Goal: Information Seeking & Learning: Compare options

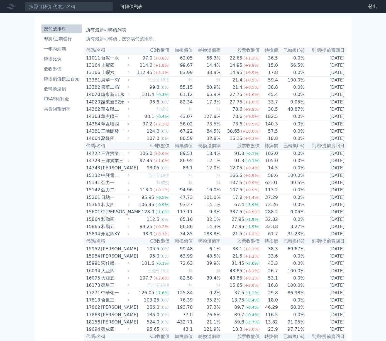
drag, startPoint x: 251, startPoint y: 7, endPoint x: 241, endPoint y: 4, distance: 9.9
click at [241, 4] on nav "可轉債列表 財務數據 可轉債列表 財務數據 登出 登出" at bounding box center [193, 6] width 386 height 13
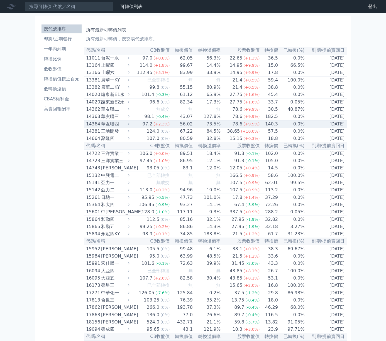
click at [208, 128] on td "73.5%" at bounding box center [207, 125] width 28 height 8
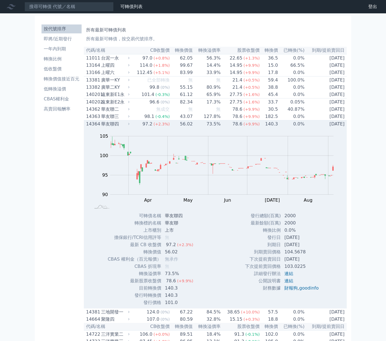
click at [208, 128] on td "73.5%" at bounding box center [207, 125] width 28 height 8
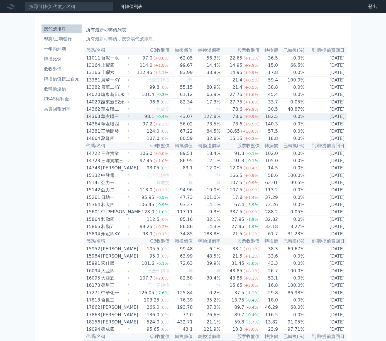
click at [228, 121] on td "78.6 (+9.9%)" at bounding box center [240, 117] width 39 height 8
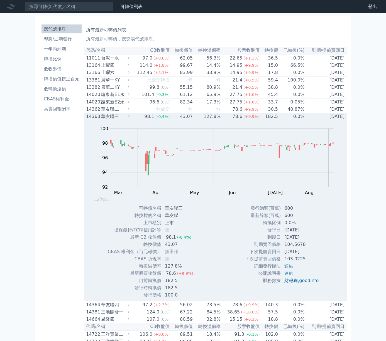
click at [228, 120] on td "78.6 (+9.9%)" at bounding box center [240, 116] width 39 height 7
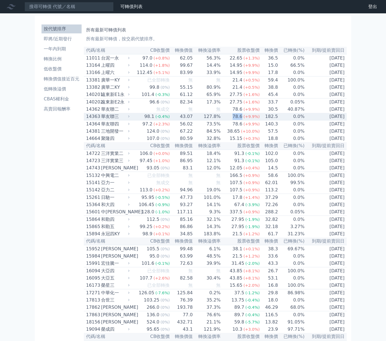
click at [228, 121] on td "78.6 (+9.9%)" at bounding box center [240, 117] width 39 height 8
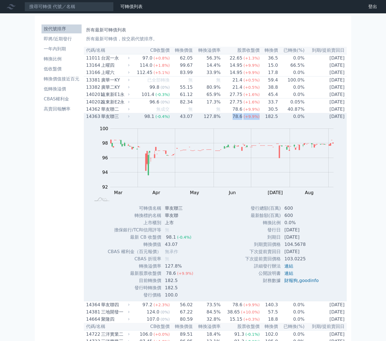
click at [228, 120] on td "78.6 (+9.9%)" at bounding box center [240, 116] width 39 height 7
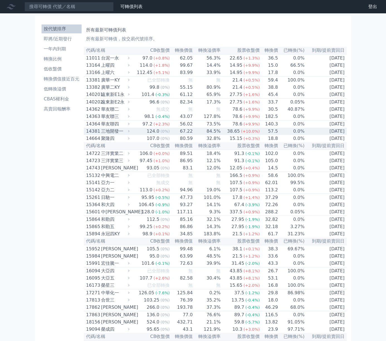
drag, startPoint x: 228, startPoint y: 124, endPoint x: 216, endPoint y: 135, distance: 16.5
click at [216, 135] on td "84.5%" at bounding box center [207, 131] width 28 height 7
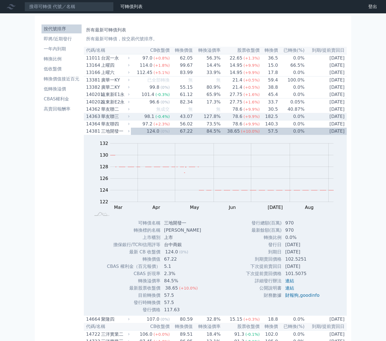
click at [220, 121] on td "127.8%" at bounding box center [207, 117] width 28 height 8
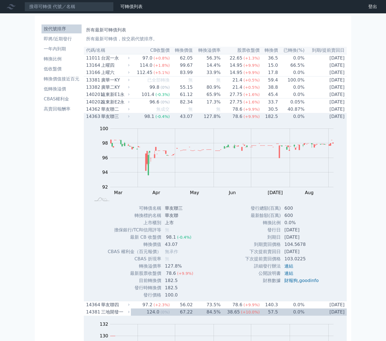
click at [220, 120] on td "127.8%" at bounding box center [207, 116] width 28 height 7
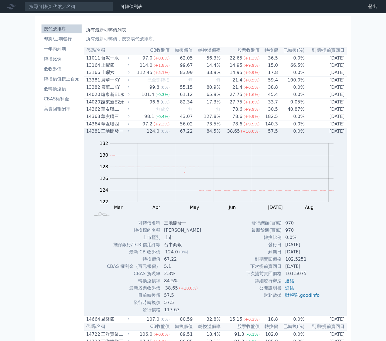
click at [211, 135] on td "84.5%" at bounding box center [207, 131] width 28 height 7
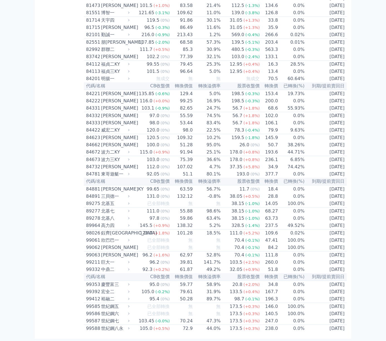
drag, startPoint x: 59, startPoint y: 112, endPoint x: 59, endPoint y: 94, distance: 17.3
drag, startPoint x: 59, startPoint y: 94, endPoint x: 59, endPoint y: 76, distance: 18.7
drag, startPoint x: 59, startPoint y: 76, endPoint x: 63, endPoint y: 70, distance: 7.1
drag, startPoint x: 52, startPoint y: 131, endPoint x: 51, endPoint y: 150, distance: 19.3
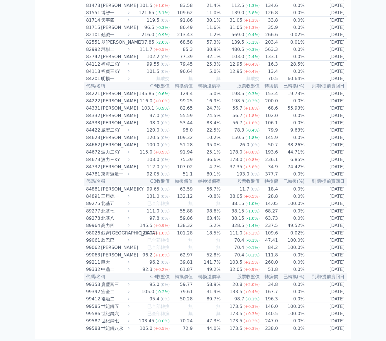
click at [237, 252] on div "70.4" at bounding box center [239, 255] width 12 height 7
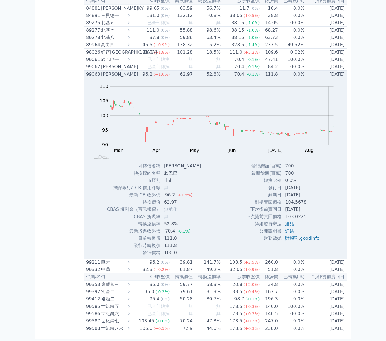
scroll to position [3215, 0]
click at [167, 77] on span "(+1.6%)" at bounding box center [161, 74] width 16 height 4
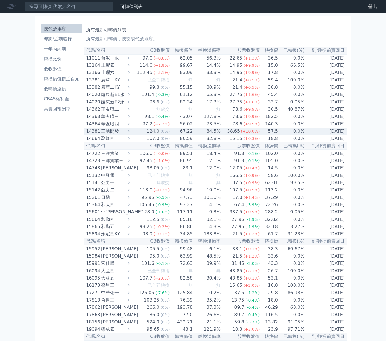
click at [261, 135] on td "57.5" at bounding box center [269, 131] width 18 height 7
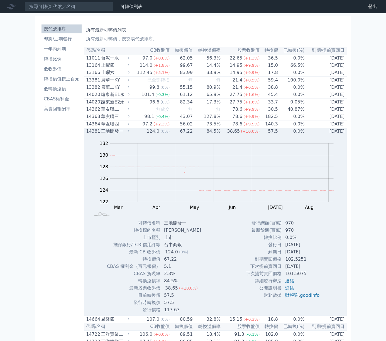
click at [265, 135] on td "57.5" at bounding box center [269, 131] width 18 height 7
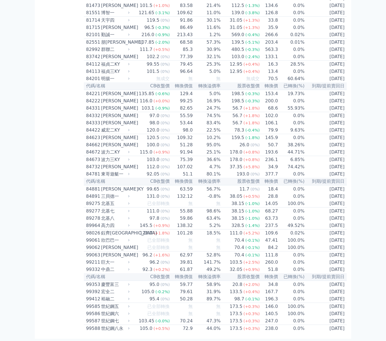
scroll to position [2072, 0]
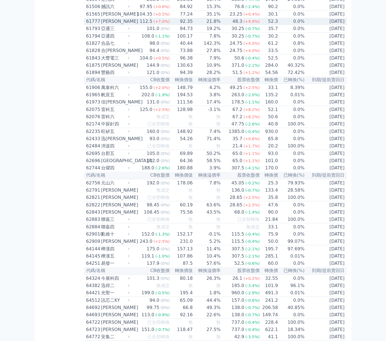
click at [209, 25] on td "21.8%" at bounding box center [207, 21] width 28 height 7
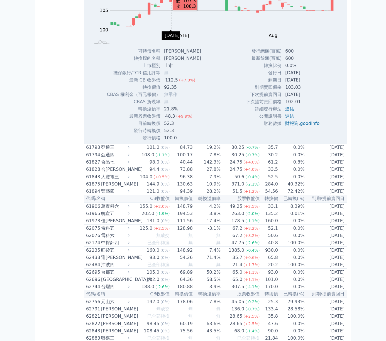
scroll to position [2155, 0]
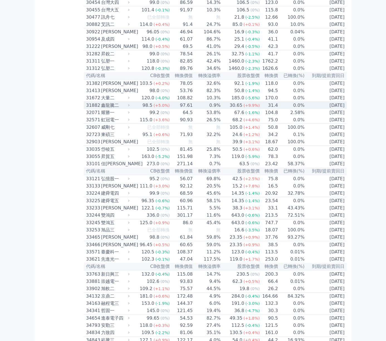
click at [141, 109] on td "98.5 (+5.0%)" at bounding box center [150, 106] width 39 height 8
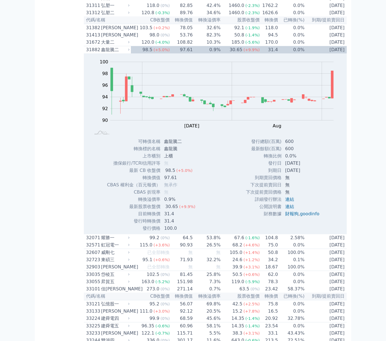
scroll to position [862, 0]
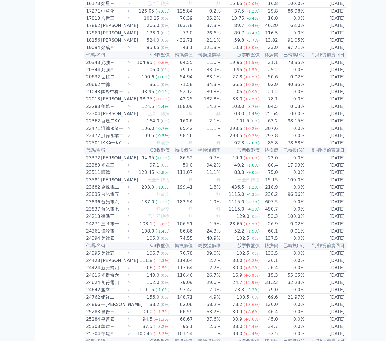
scroll to position [503, 0]
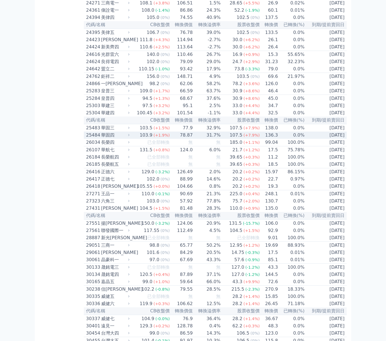
click at [273, 139] on td "136.3" at bounding box center [269, 135] width 18 height 7
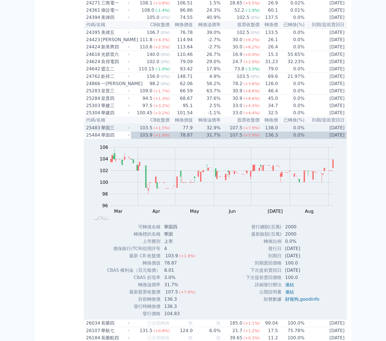
click at [285, 132] on td "0.0%" at bounding box center [291, 128] width 27 height 8
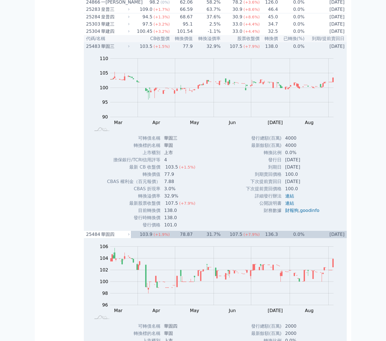
scroll to position [587, 0]
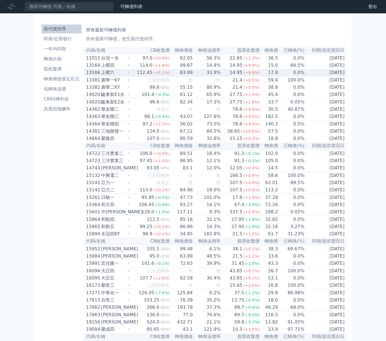
drag, startPoint x: 317, startPoint y: 75, endPoint x: 312, endPoint y: 77, distance: 5.2
click at [317, 75] on td "[DATE]" at bounding box center [326, 73] width 42 height 8
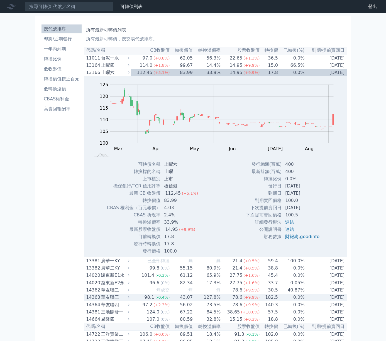
click at [109, 301] on div "華友聯三" at bounding box center [114, 297] width 27 height 7
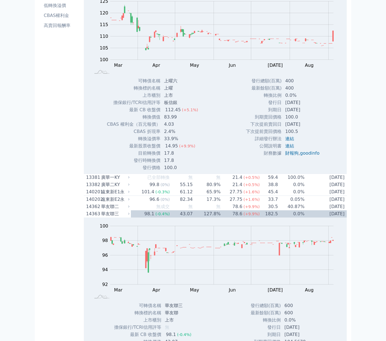
scroll to position [167, 0]
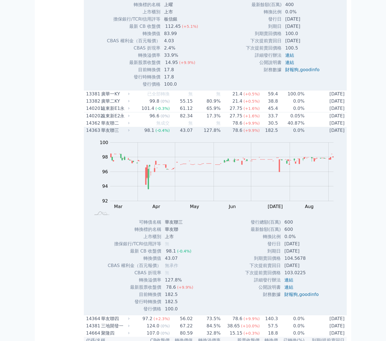
click at [185, 134] on td "43.07" at bounding box center [181, 130] width 23 height 7
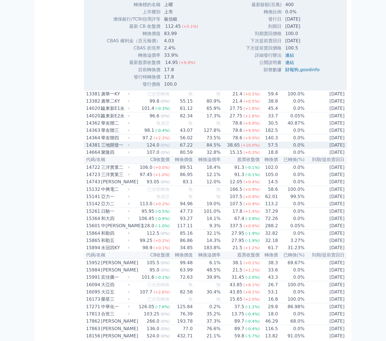
click at [164, 147] on div "(0%)" at bounding box center [164, 145] width 9 height 7
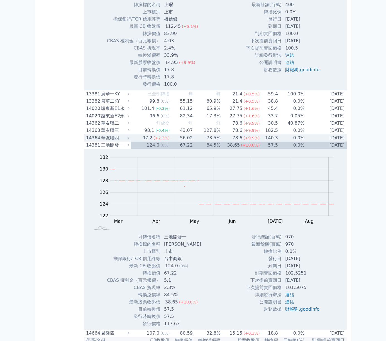
click at [168, 140] on span "(+2.3%)" at bounding box center [161, 138] width 16 height 4
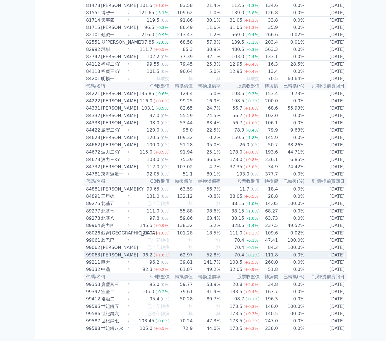
click at [257, 253] on span "(-0.1%)" at bounding box center [252, 255] width 14 height 4
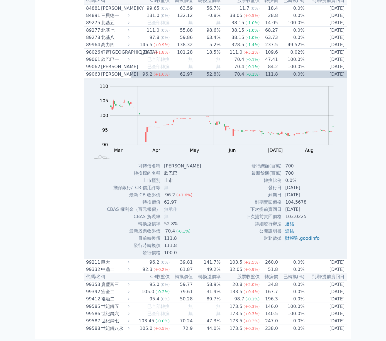
scroll to position [4537, 0]
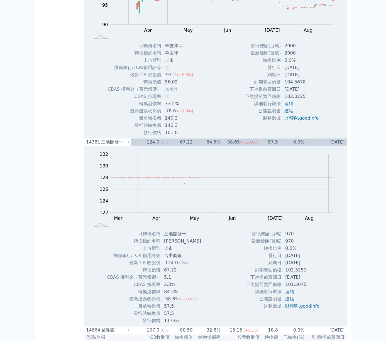
scroll to position [385, 0]
